Goal: Task Accomplishment & Management: Use online tool/utility

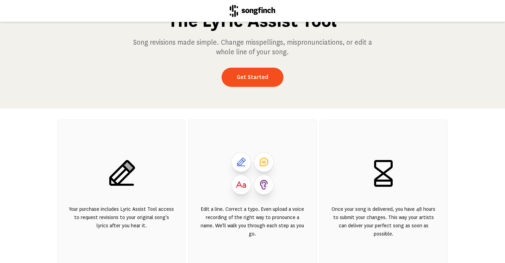
scroll to position [55, 0]
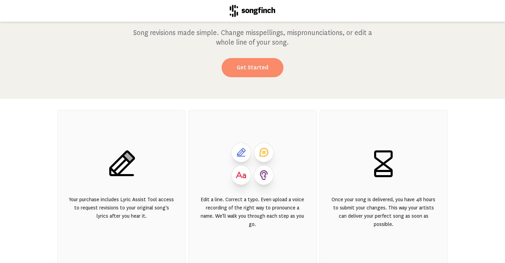
click at [258, 71] on link "Get Started" at bounding box center [252, 67] width 62 height 19
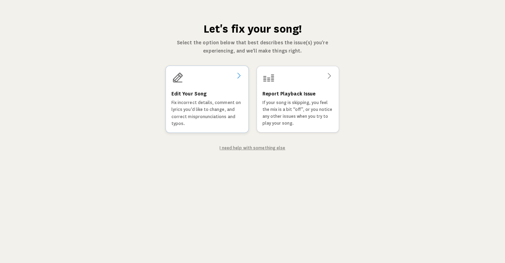
click at [226, 84] on div "Edit Your Song Fix incorrect details, comment on lyrics you'd like to change, a…" at bounding box center [206, 99] width 83 height 67
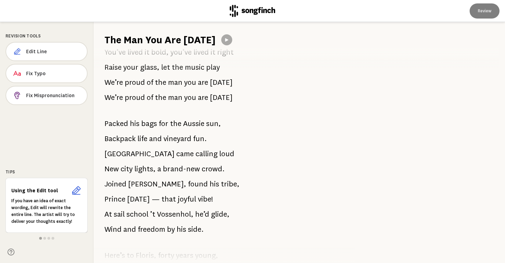
scroll to position [215, 0]
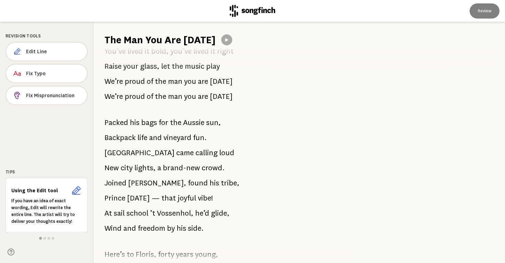
click at [43, 238] on span at bounding box center [44, 238] width 3 height 3
click at [48, 239] on span at bounding box center [48, 238] width 3 height 3
click at [52, 238] on span at bounding box center [52, 238] width 3 height 3
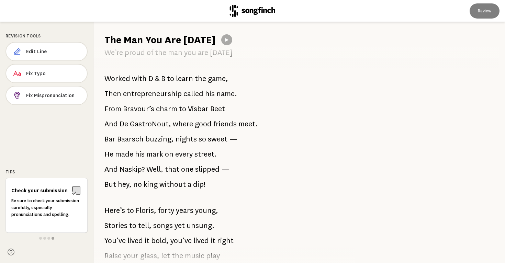
scroll to position [492, 0]
click at [69, 96] on span "Fix Mispronunciation" at bounding box center [53, 95] width 55 height 7
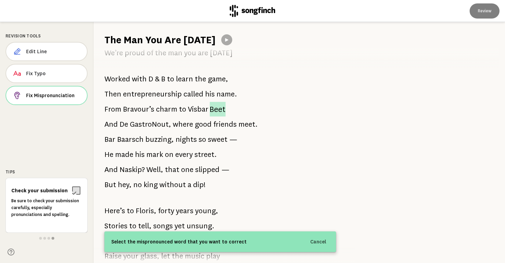
click at [216, 111] on span "Beet" at bounding box center [217, 109] width 16 height 15
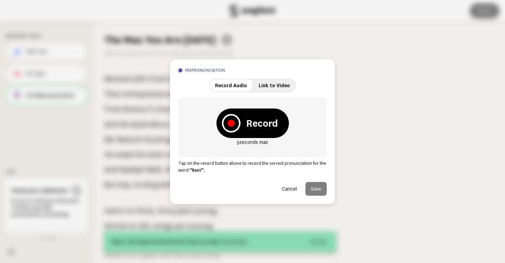
click at [256, 124] on strong "Record" at bounding box center [262, 123] width 32 height 14
click at [230, 126] on icon at bounding box center [231, 123] width 18 height 18
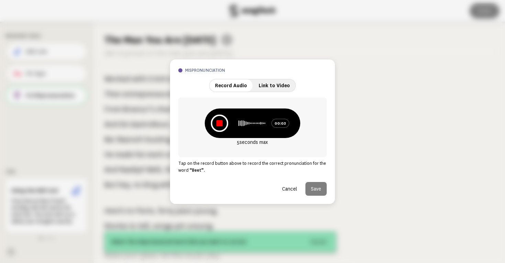
click at [218, 120] on icon at bounding box center [220, 123] width 18 height 18
click at [219, 122] on icon at bounding box center [221, 122] width 6 height 7
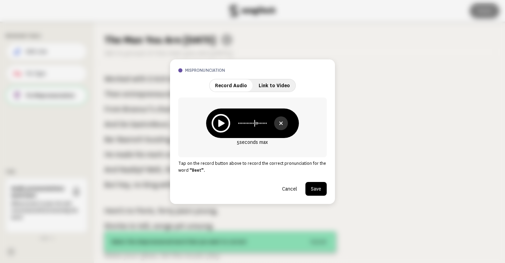
click at [319, 187] on button "Save" at bounding box center [315, 189] width 21 height 14
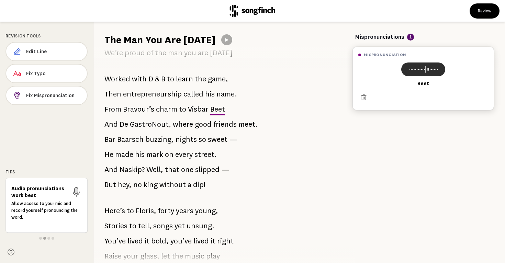
click at [423, 70] on icon at bounding box center [422, 69] width 33 height 8
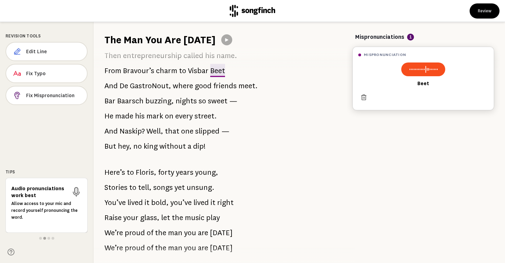
click at [366, 98] on icon at bounding box center [363, 97] width 7 height 7
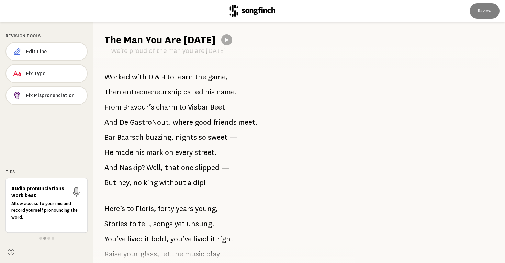
scroll to position [494, 0]
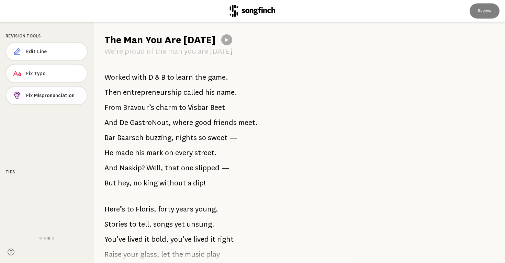
click at [61, 96] on span "Fix Mispronunciation" at bounding box center [53, 95] width 55 height 7
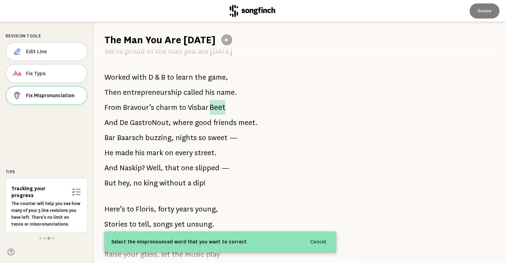
click at [218, 107] on span "Beet" at bounding box center [217, 107] width 16 height 15
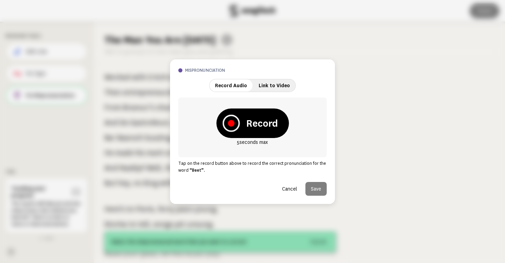
click at [230, 123] on icon at bounding box center [231, 123] width 7 height 7
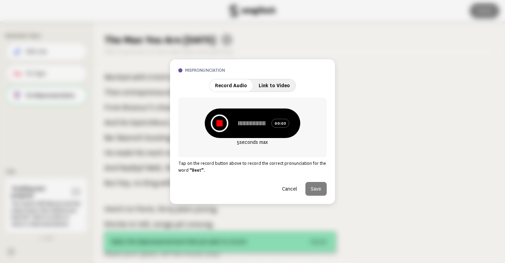
click at [224, 123] on icon at bounding box center [219, 123] width 18 height 18
click at [224, 123] on icon at bounding box center [220, 122] width 17 height 17
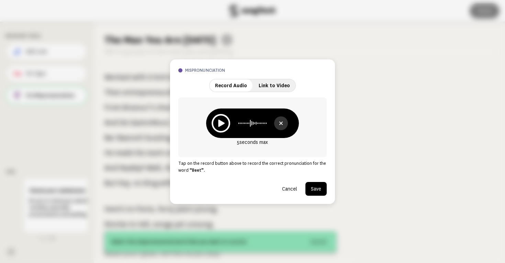
click at [320, 186] on button "Save" at bounding box center [315, 189] width 21 height 14
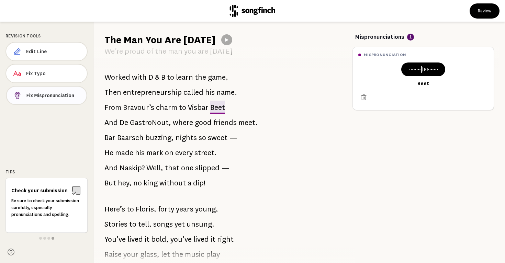
click at [60, 101] on button "Fix Mispronunciation" at bounding box center [46, 95] width 81 height 19
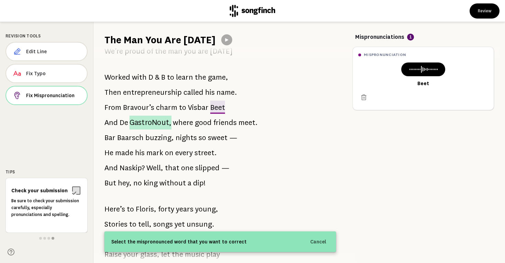
click at [137, 121] on span "GastroNout," at bounding box center [150, 123] width 42 height 14
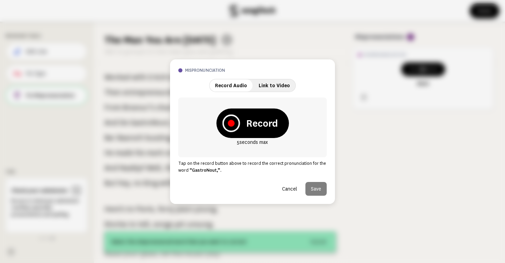
click at [232, 123] on icon at bounding box center [231, 123] width 7 height 7
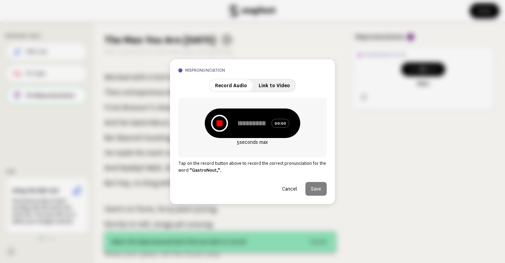
click at [227, 124] on icon at bounding box center [219, 123] width 17 height 17
click at [227, 124] on icon at bounding box center [221, 123] width 18 height 18
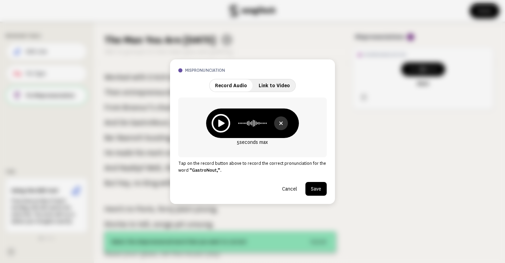
click at [316, 186] on button "Save" at bounding box center [315, 189] width 21 height 14
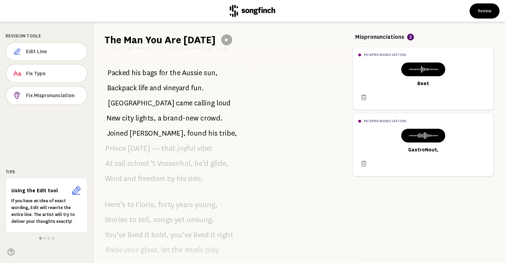
scroll to position [0, 0]
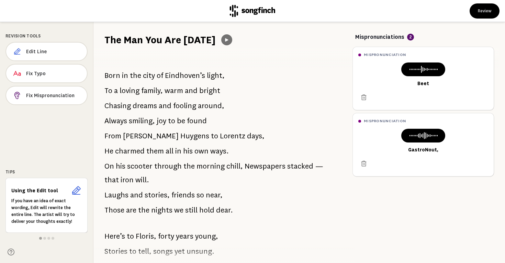
click at [224, 40] on icon at bounding box center [226, 39] width 5 height 5
click at [225, 41] on icon at bounding box center [226, 40] width 3 height 4
click at [107, 77] on span "Born" at bounding box center [112, 76] width 16 height 14
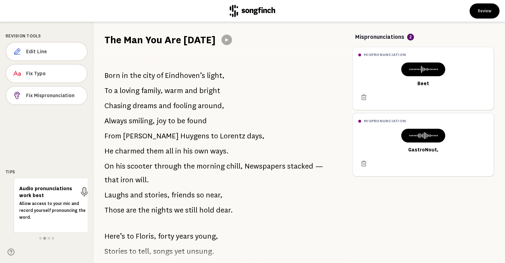
click at [222, 45] on div at bounding box center [226, 39] width 11 height 11
click at [222, 43] on button at bounding box center [226, 39] width 11 height 11
click at [110, 77] on span "Born" at bounding box center [112, 76] width 16 height 14
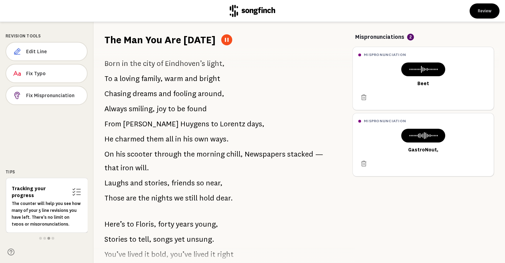
scroll to position [13, 0]
click at [225, 40] on icon at bounding box center [227, 40] width 4 height 4
click at [108, 65] on span "Born" at bounding box center [112, 63] width 16 height 14
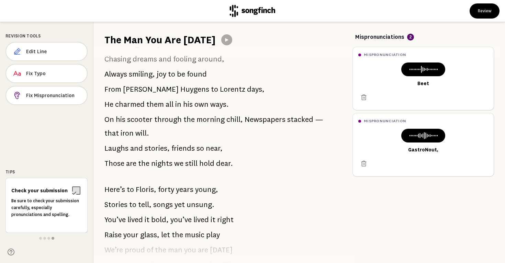
scroll to position [0, 0]
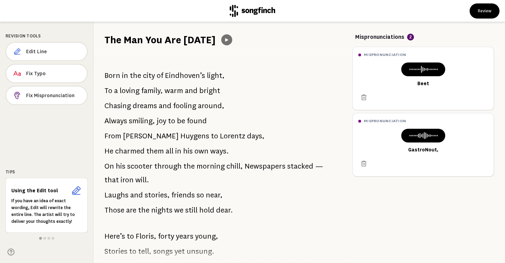
click at [221, 40] on button at bounding box center [226, 39] width 11 height 11
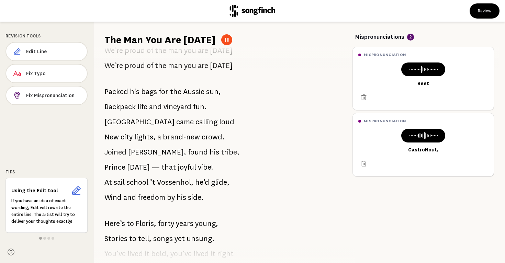
scroll to position [247, 0]
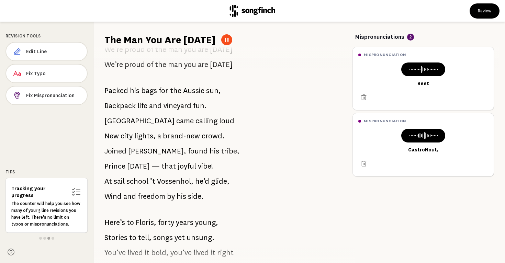
click at [221, 37] on button at bounding box center [226, 39] width 11 height 11
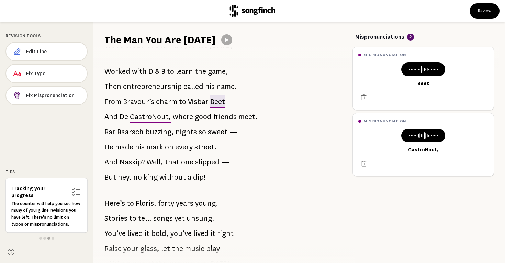
scroll to position [487, 0]
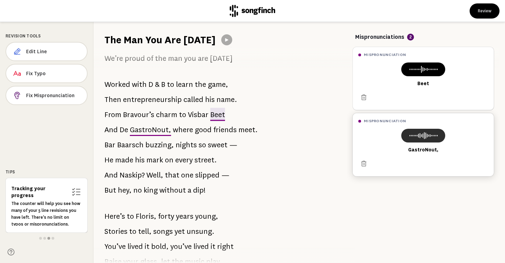
click at [410, 138] on icon at bounding box center [422, 135] width 33 height 8
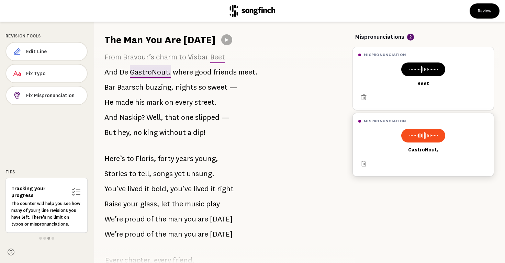
scroll to position [546, 0]
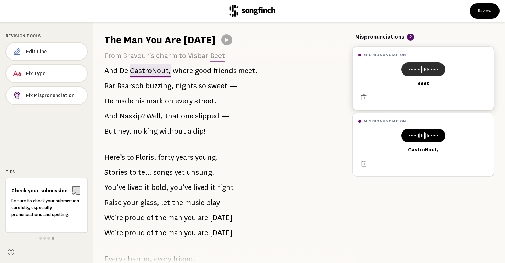
click at [423, 74] on button at bounding box center [423, 69] width 44 height 14
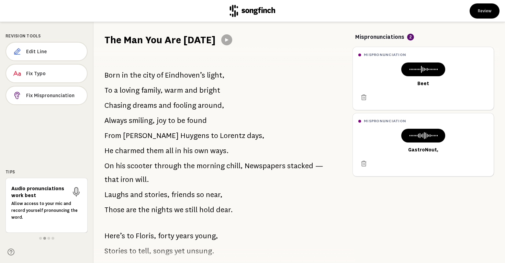
scroll to position [0, 0]
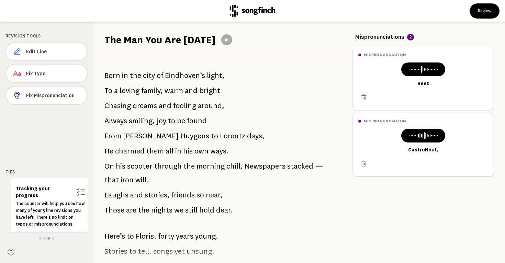
click at [224, 41] on icon at bounding box center [226, 39] width 5 height 5
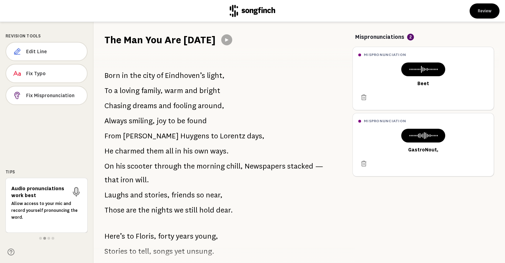
click at [224, 41] on icon at bounding box center [226, 39] width 5 height 5
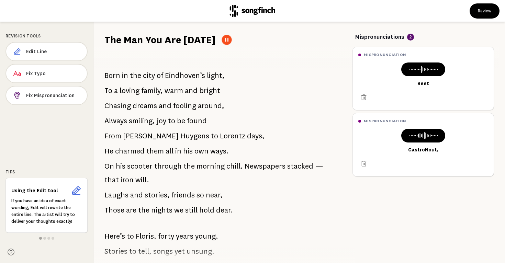
click at [225, 41] on icon at bounding box center [226, 40] width 3 height 4
click at [65, 99] on span "Fix Mispronunciation" at bounding box center [53, 95] width 55 height 7
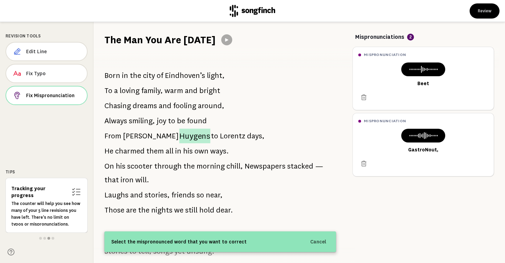
click at [179, 134] on span "Huygens" at bounding box center [194, 136] width 31 height 15
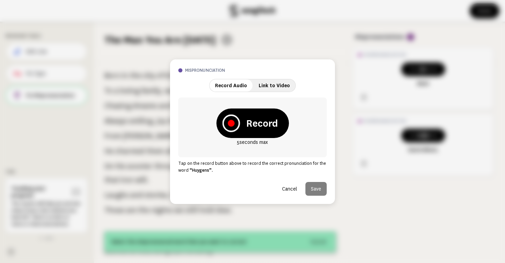
click at [233, 125] on icon at bounding box center [231, 123] width 18 height 18
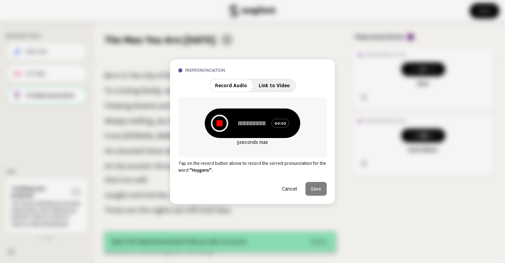
click at [226, 125] on icon at bounding box center [219, 122] width 17 height 17
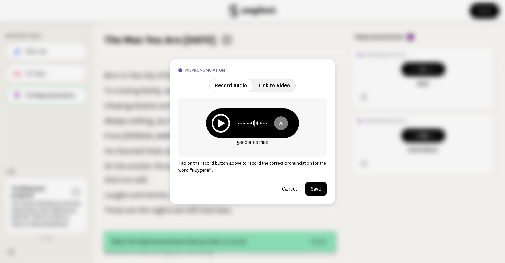
click at [284, 124] on icon at bounding box center [281, 123] width 8 height 8
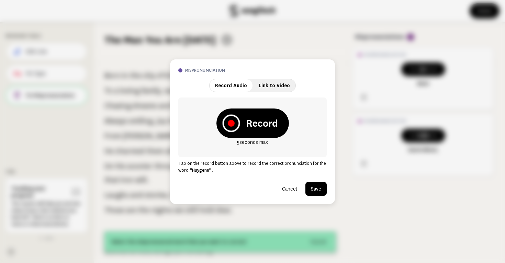
click at [230, 124] on icon at bounding box center [231, 123] width 7 height 7
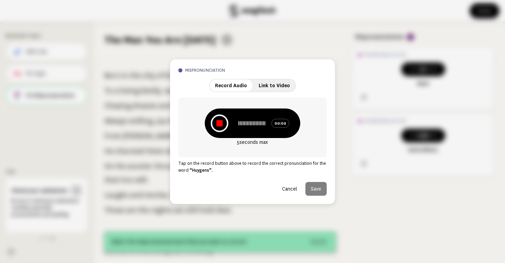
click at [227, 124] on icon at bounding box center [219, 123] width 18 height 18
click at [227, 124] on icon at bounding box center [221, 123] width 18 height 18
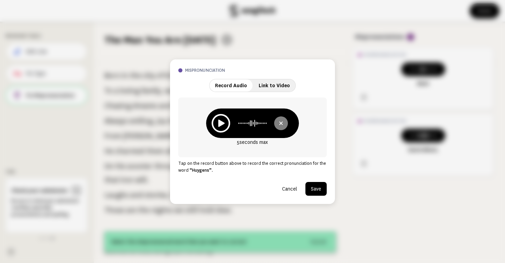
click at [276, 121] on button at bounding box center [281, 123] width 14 height 14
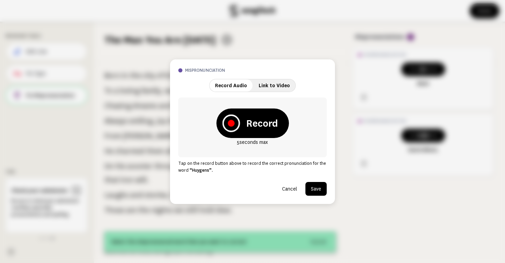
click at [229, 127] on icon at bounding box center [231, 123] width 18 height 18
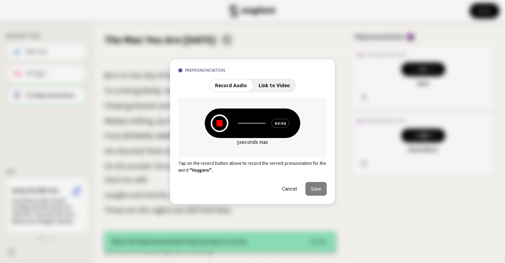
click at [226, 126] on icon at bounding box center [219, 123] width 18 height 18
click at [226, 126] on icon at bounding box center [221, 123] width 18 height 18
click at [290, 189] on button "Cancel" at bounding box center [289, 189] width 26 height 14
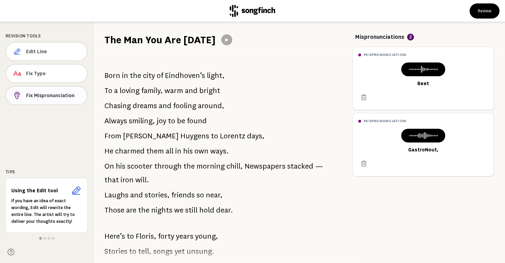
click at [69, 97] on span "Fix Mispronunciation" at bounding box center [53, 95] width 55 height 7
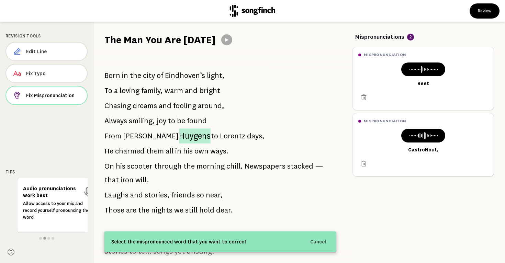
click at [179, 138] on span "Huygens" at bounding box center [195, 135] width 32 height 15
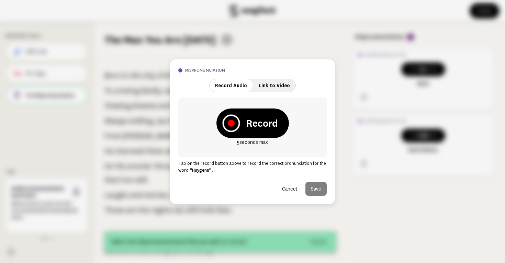
click at [232, 123] on icon at bounding box center [231, 123] width 7 height 7
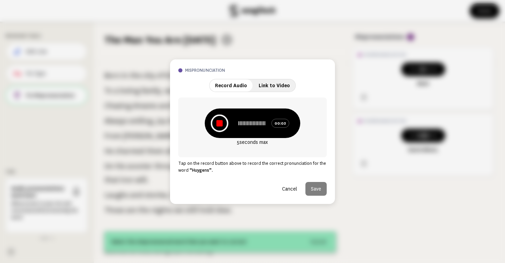
click at [224, 123] on icon at bounding box center [219, 123] width 18 height 18
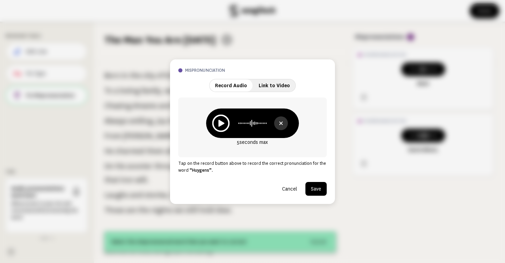
click at [224, 123] on icon at bounding box center [221, 123] width 18 height 18
click at [223, 124] on icon at bounding box center [221, 123] width 18 height 18
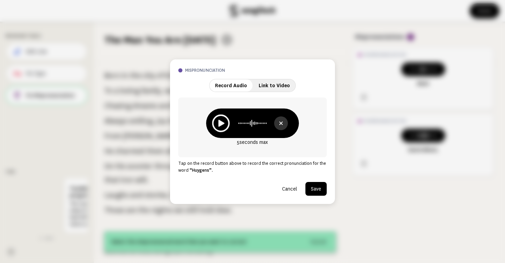
click at [223, 126] on icon at bounding box center [221, 123] width 18 height 18
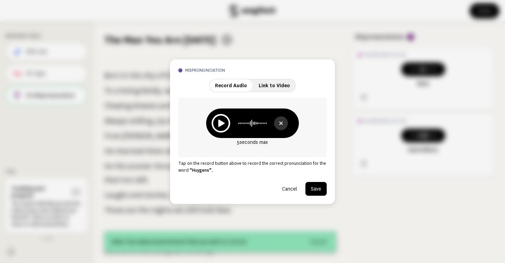
click at [317, 189] on button "Save" at bounding box center [315, 189] width 21 height 14
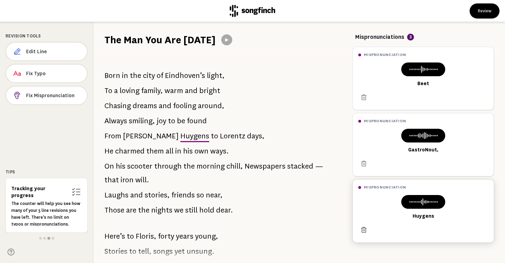
click at [362, 230] on icon at bounding box center [363, 230] width 7 height 7
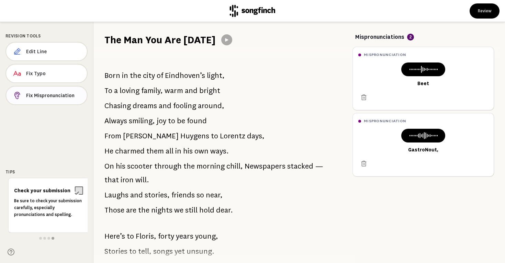
click at [58, 98] on span "Fix Mispronunciation" at bounding box center [53, 95] width 55 height 7
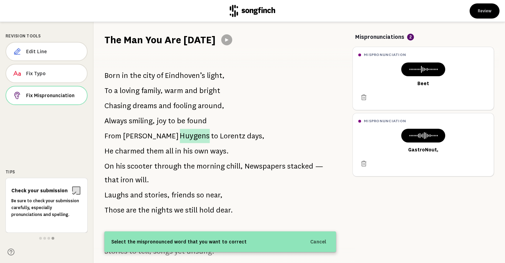
click at [180, 139] on span "Huygens" at bounding box center [195, 136] width 30 height 14
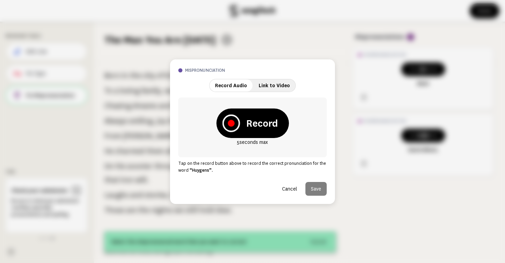
click at [227, 126] on icon at bounding box center [231, 123] width 18 height 18
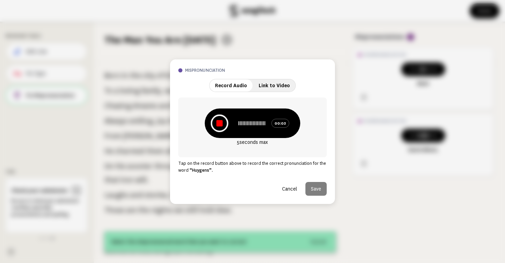
click at [223, 126] on icon at bounding box center [219, 123] width 18 height 18
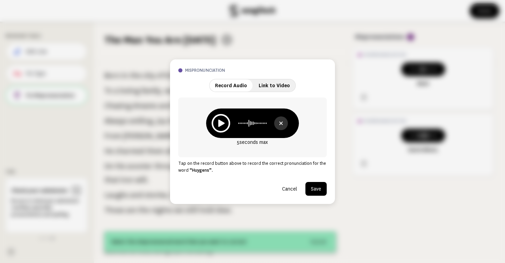
click at [281, 127] on button at bounding box center [281, 123] width 14 height 14
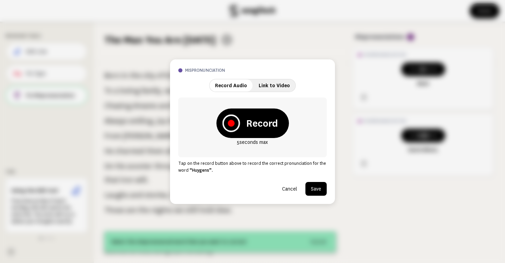
click at [234, 123] on icon at bounding box center [231, 123] width 7 height 7
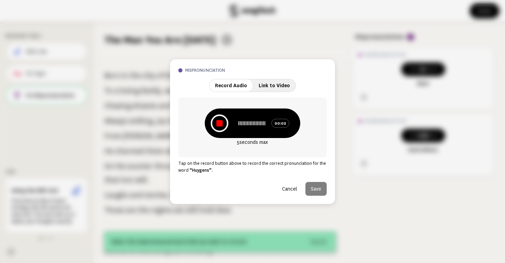
click at [227, 124] on icon at bounding box center [219, 123] width 18 height 18
click at [226, 125] on icon at bounding box center [221, 123] width 18 height 18
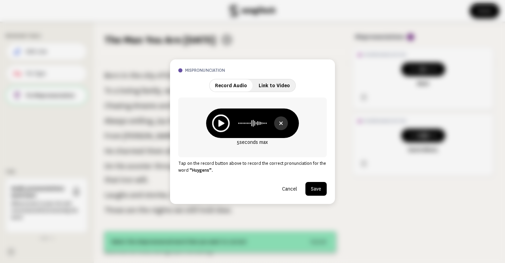
click at [223, 125] on icon at bounding box center [221, 123] width 18 height 18
click at [313, 189] on button "Save" at bounding box center [315, 189] width 21 height 14
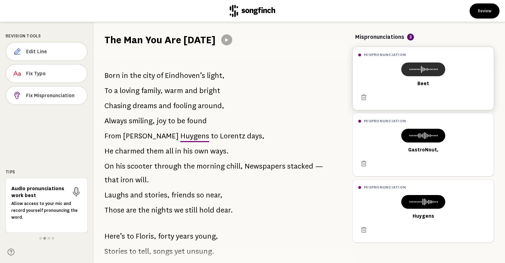
click at [429, 73] on icon at bounding box center [422, 69] width 33 height 8
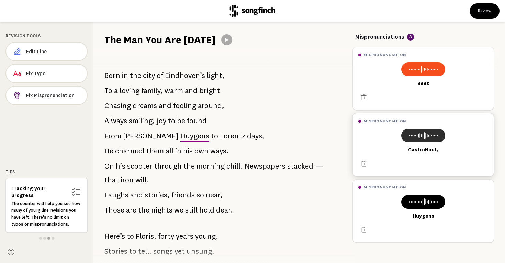
click at [420, 134] on icon at bounding box center [422, 135] width 33 height 8
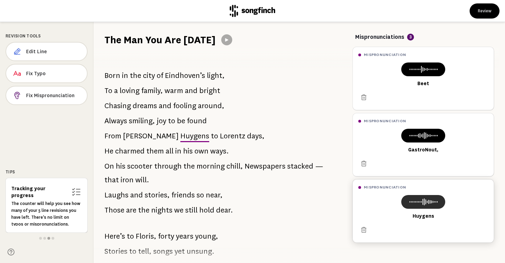
click at [418, 198] on icon at bounding box center [422, 202] width 33 height 8
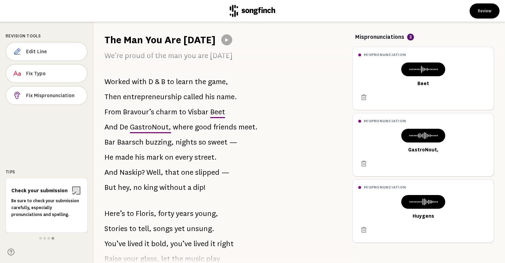
scroll to position [486, 0]
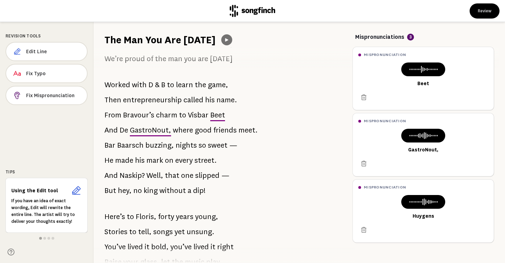
click at [224, 43] on button at bounding box center [226, 39] width 11 height 11
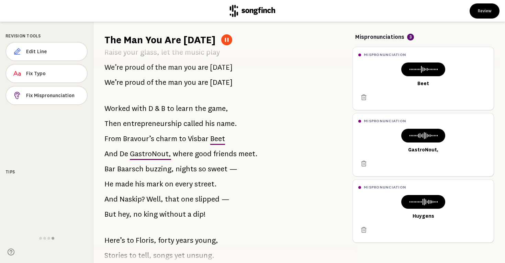
scroll to position [463, 0]
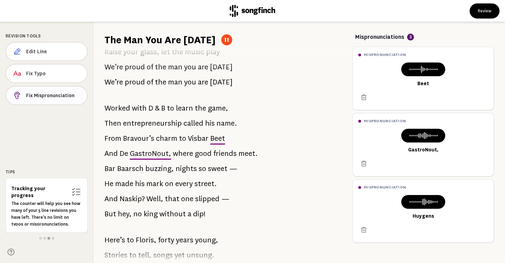
click at [65, 97] on span "Fix Mispronunciation" at bounding box center [53, 95] width 55 height 7
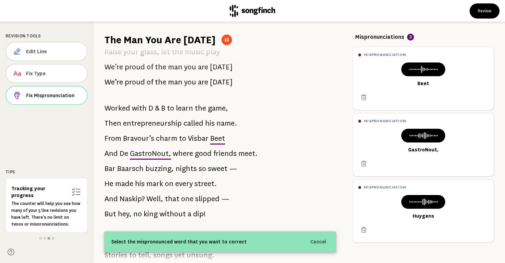
click at [224, 42] on icon at bounding box center [226, 39] width 5 height 5
click at [150, 109] on span "D" at bounding box center [150, 108] width 5 height 15
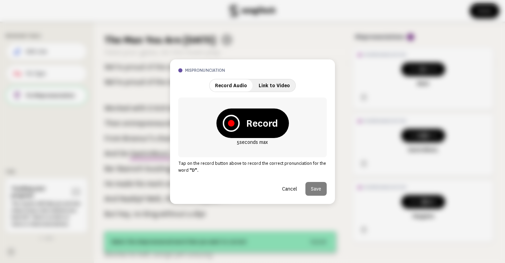
click at [233, 125] on icon at bounding box center [230, 123] width 17 height 17
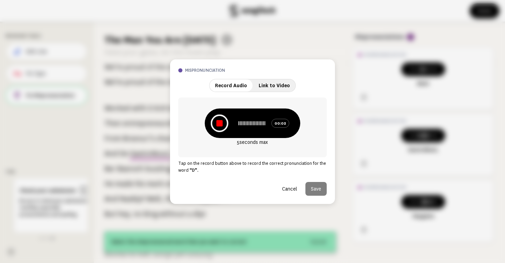
click at [224, 124] on icon at bounding box center [219, 123] width 18 height 18
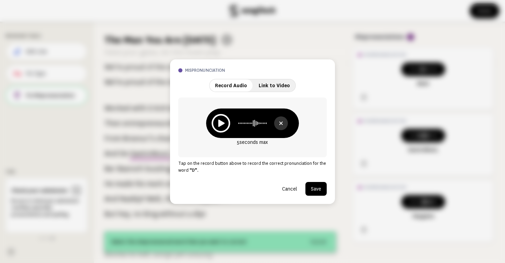
click at [321, 191] on button "Save" at bounding box center [315, 189] width 21 height 14
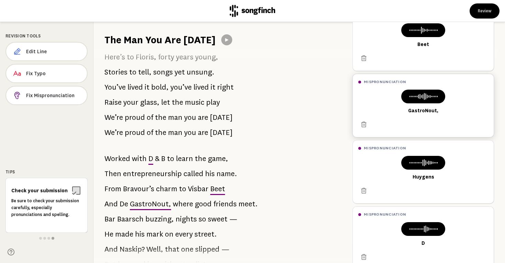
scroll to position [56, 0]
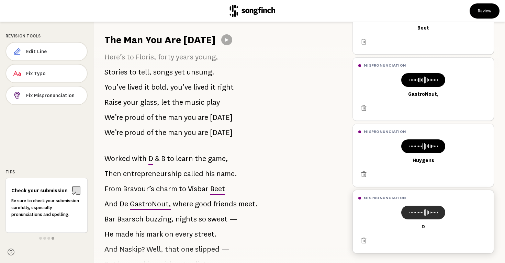
click at [412, 210] on icon at bounding box center [422, 212] width 33 height 8
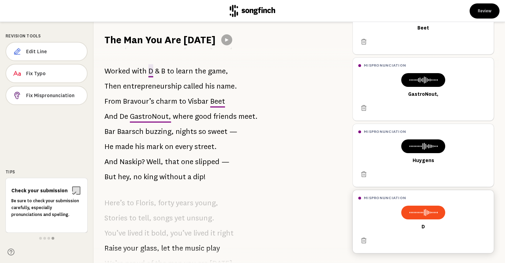
scroll to position [500, 0]
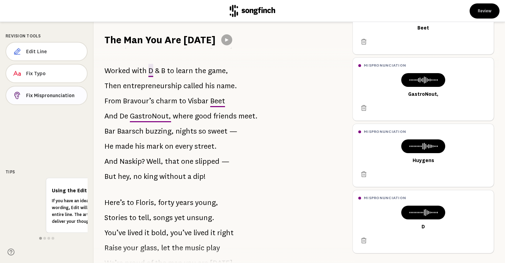
click at [81, 97] on span "Fix Mispronunciation" at bounding box center [53, 95] width 55 height 7
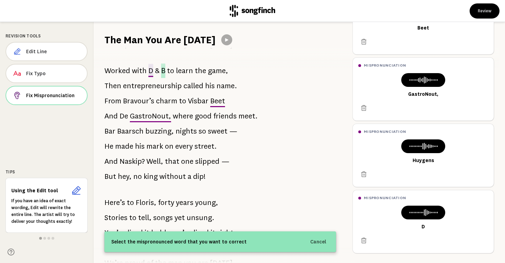
click at [163, 72] on span "B" at bounding box center [163, 71] width 4 height 14
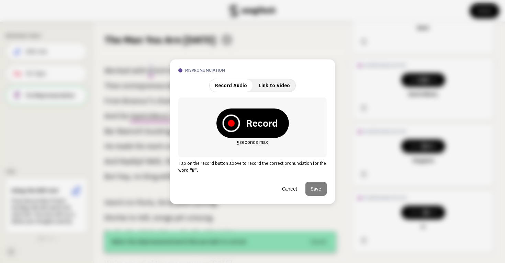
click at [231, 124] on icon at bounding box center [231, 123] width 7 height 7
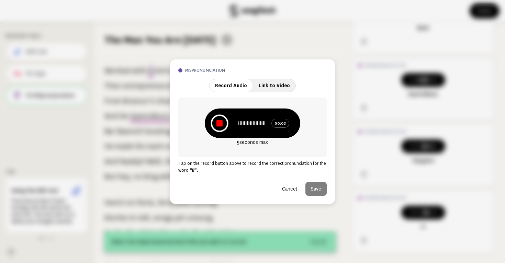
click at [226, 125] on icon at bounding box center [219, 123] width 18 height 18
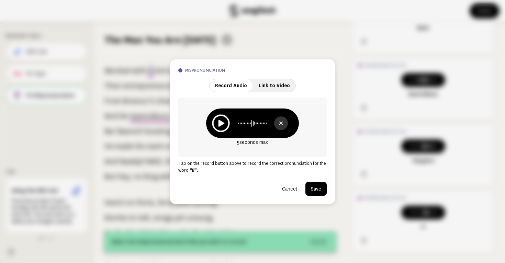
click at [226, 125] on icon at bounding box center [221, 123] width 18 height 18
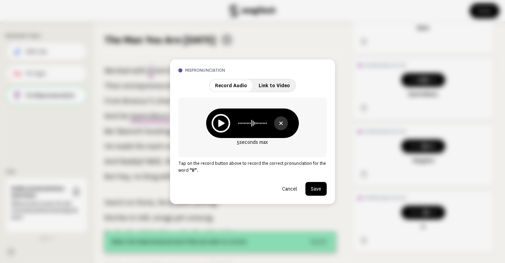
click at [294, 190] on button "Cancel" at bounding box center [289, 189] width 26 height 14
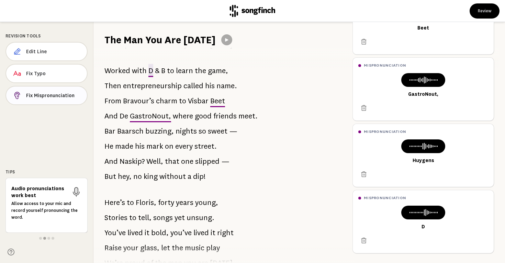
click at [62, 101] on button "Fix Mispronunciation" at bounding box center [46, 95] width 82 height 19
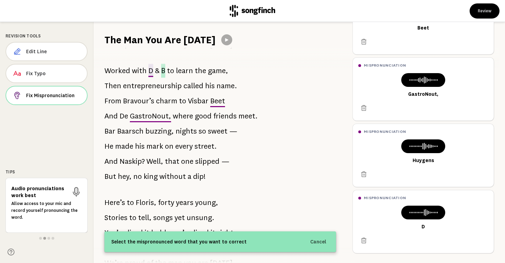
click at [161, 70] on span "B" at bounding box center [163, 71] width 4 height 14
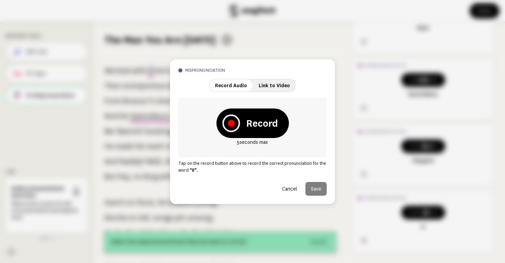
click at [228, 123] on icon at bounding box center [231, 123] width 7 height 7
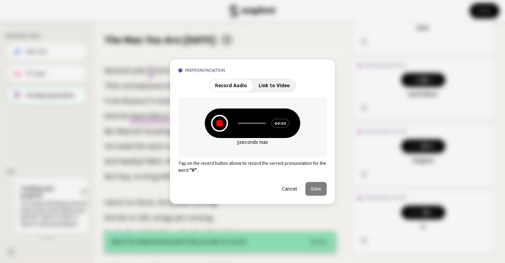
click at [228, 123] on icon at bounding box center [219, 123] width 17 height 17
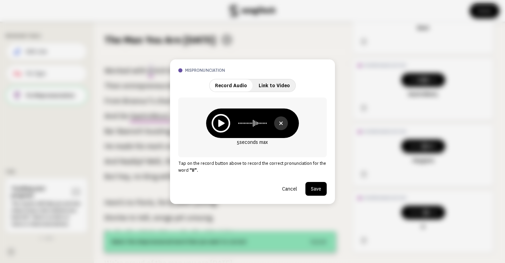
click at [314, 190] on button "Save" at bounding box center [315, 189] width 21 height 14
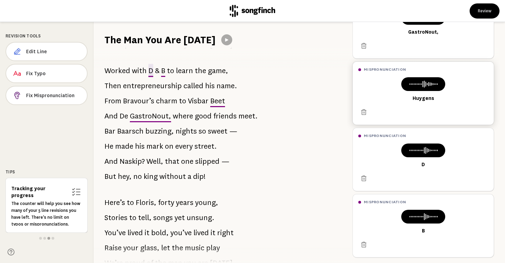
scroll to position [122, 0]
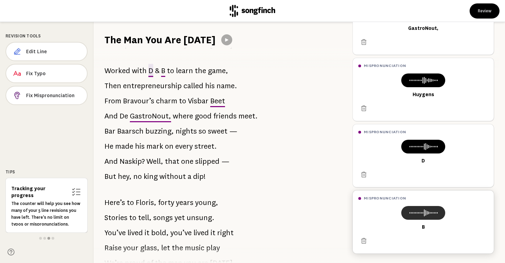
click at [419, 211] on icon at bounding box center [422, 213] width 33 height 8
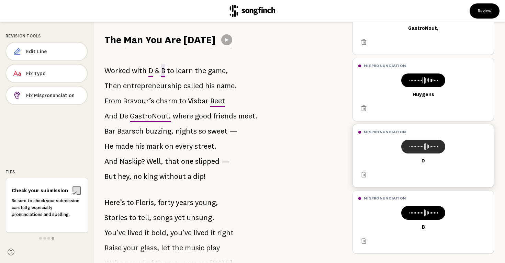
click at [417, 142] on icon at bounding box center [422, 146] width 33 height 8
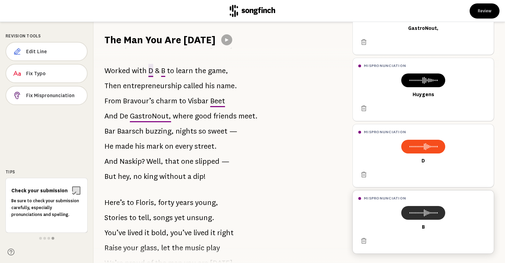
click at [428, 211] on icon at bounding box center [422, 213] width 33 height 8
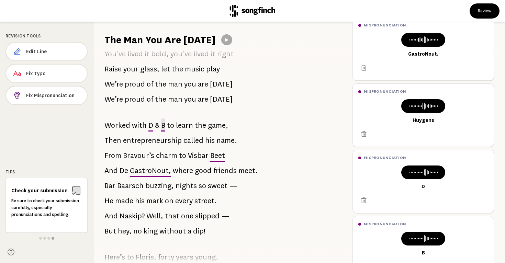
scroll to position [95, 0]
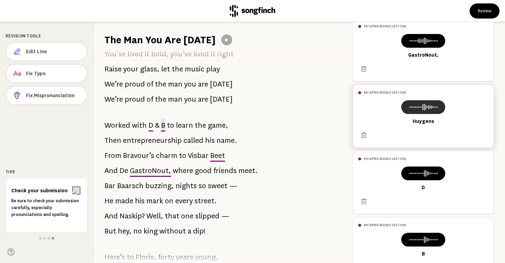
click at [441, 108] on button at bounding box center [423, 107] width 44 height 14
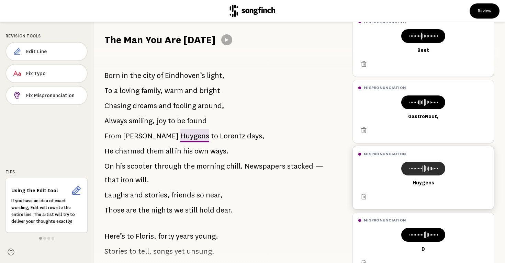
scroll to position [28, 0]
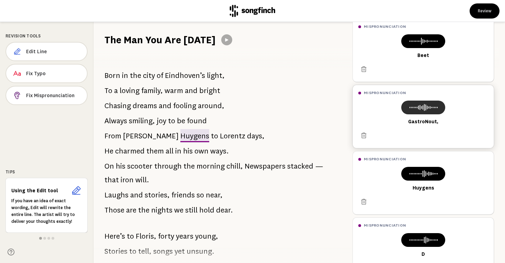
click at [437, 107] on rect at bounding box center [437, 107] width 1 height 1
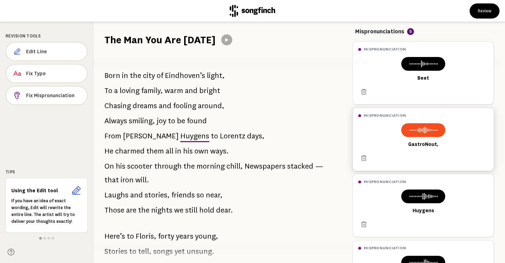
scroll to position [1, 0]
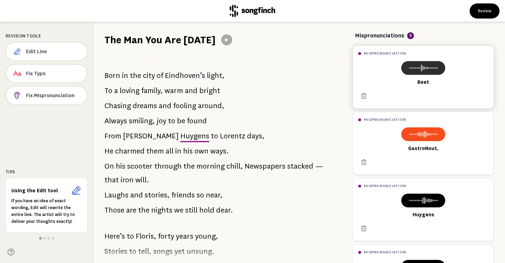
click at [438, 70] on icon at bounding box center [422, 68] width 33 height 8
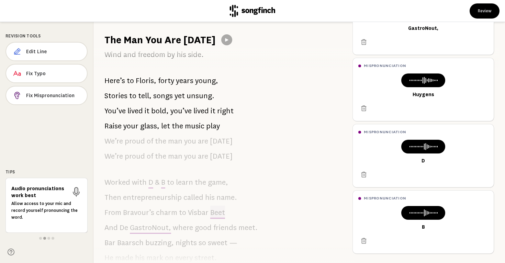
scroll to position [0, 0]
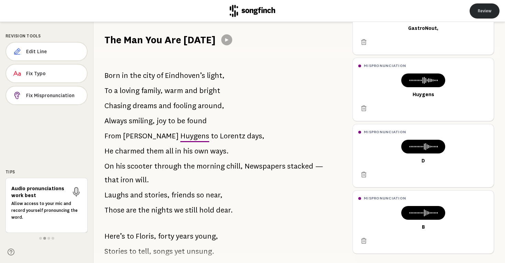
click at [485, 11] on button "Review" at bounding box center [484, 10] width 30 height 15
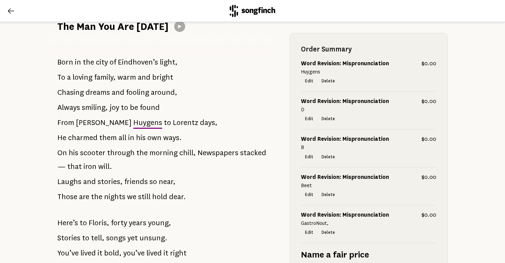
scroll to position [80, 0]
click at [133, 122] on span "Huygens" at bounding box center [147, 122] width 29 height 14
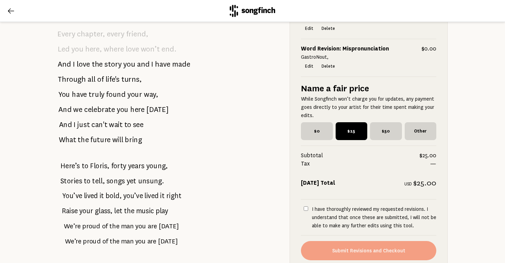
scroll to position [881, 0]
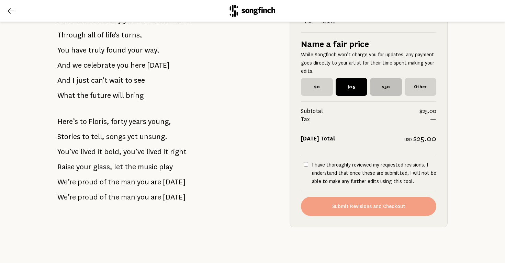
click at [382, 91] on span "$50" at bounding box center [386, 87] width 32 height 18
click at [374, 82] on input "$50" at bounding box center [372, 80] width 4 height 4
radio input "true"
click at [306, 165] on input "I have thoroughly reviewed my requested revisions. I understand that once these…" at bounding box center [305, 164] width 4 height 4
checkbox input "true"
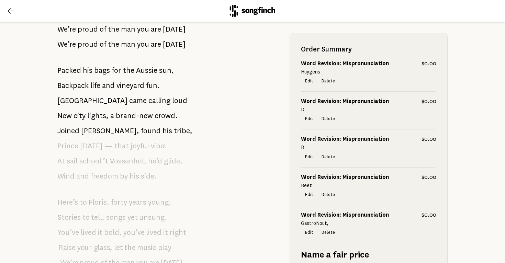
scroll to position [0, 0]
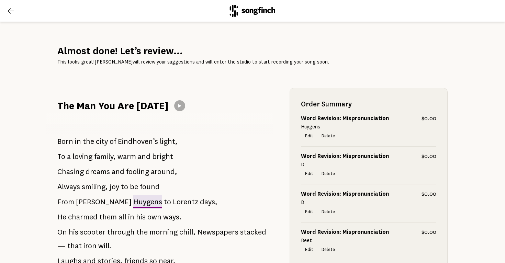
click at [8, 13] on icon at bounding box center [11, 11] width 8 height 8
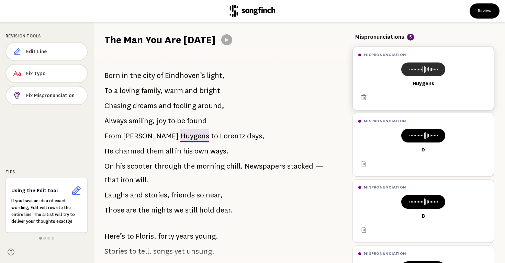
click at [415, 70] on icon at bounding box center [422, 69] width 33 height 8
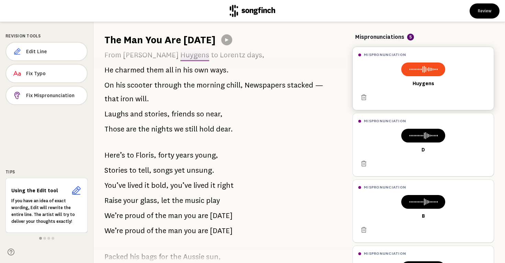
scroll to position [82, 0]
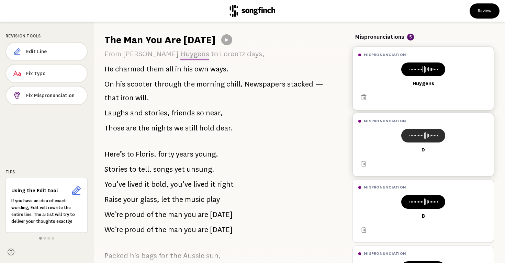
click at [435, 133] on icon at bounding box center [422, 135] width 33 height 8
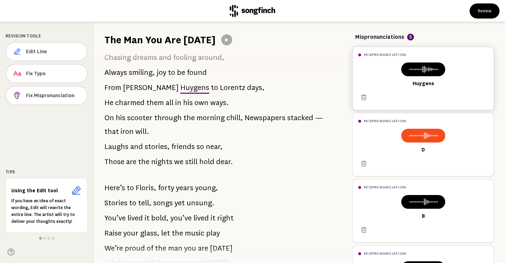
scroll to position [72, 0]
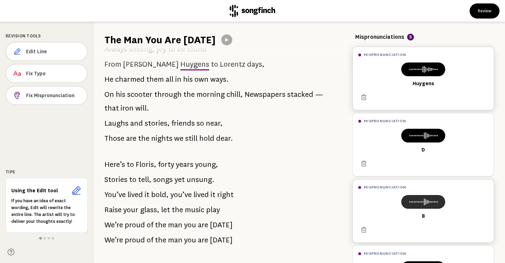
click at [436, 201] on icon at bounding box center [422, 202] width 33 height 8
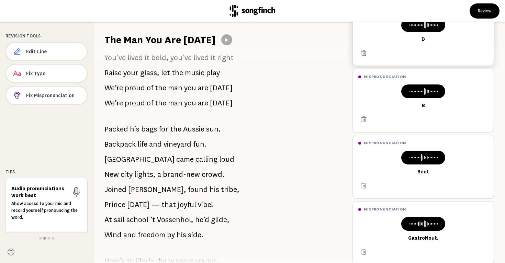
scroll to position [122, 0]
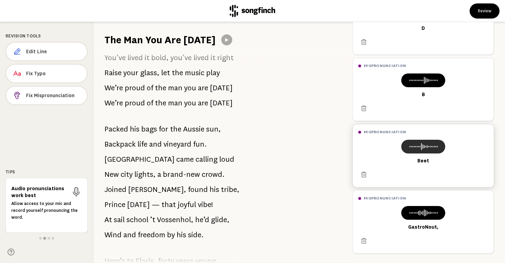
click at [416, 145] on icon at bounding box center [422, 146] width 33 height 8
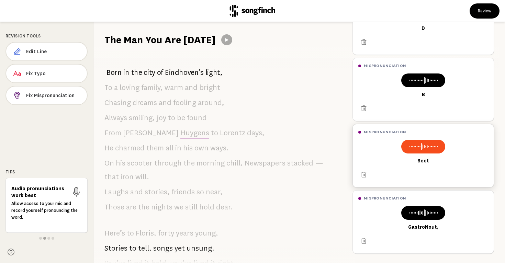
scroll to position [0, 0]
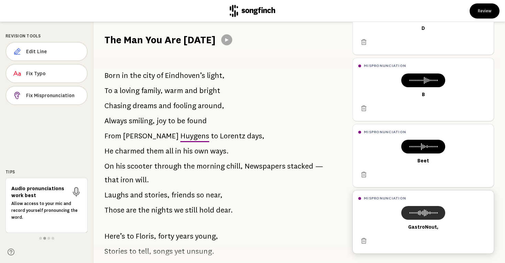
click at [418, 209] on icon at bounding box center [422, 213] width 33 height 8
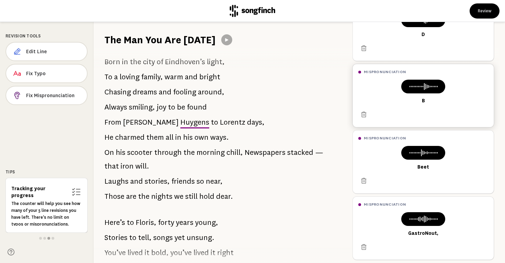
scroll to position [122, 0]
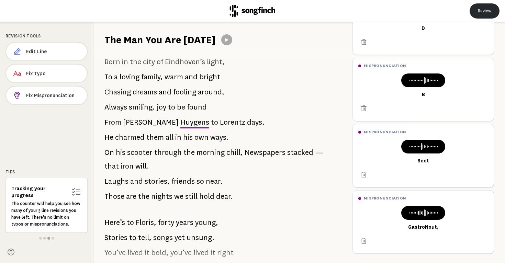
click at [490, 13] on button "Review" at bounding box center [484, 10] width 30 height 15
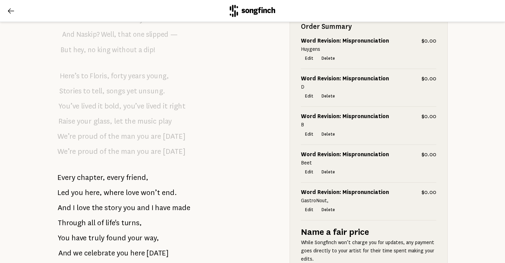
scroll to position [881, 0]
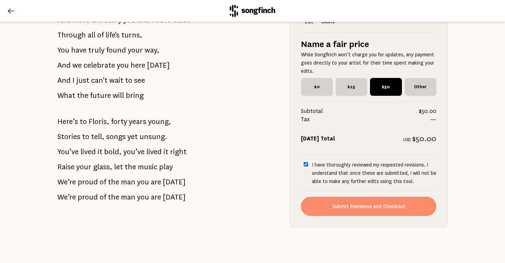
click at [371, 209] on button "Submit Revisions and Checkout" at bounding box center [368, 206] width 135 height 19
